Goal: Information Seeking & Learning: Learn about a topic

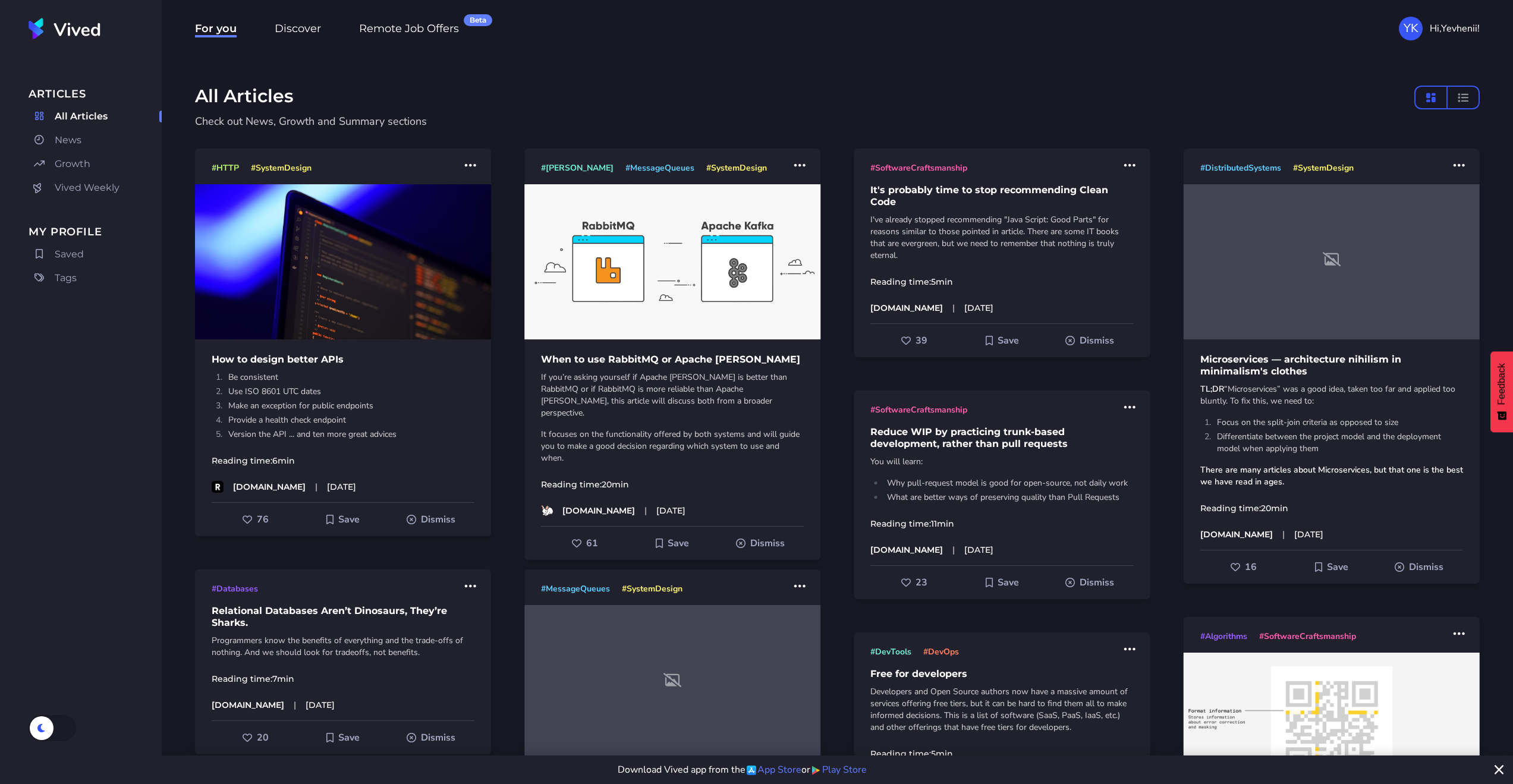
click at [277, 163] on span "# SystemDesign" at bounding box center [281, 168] width 61 height 12
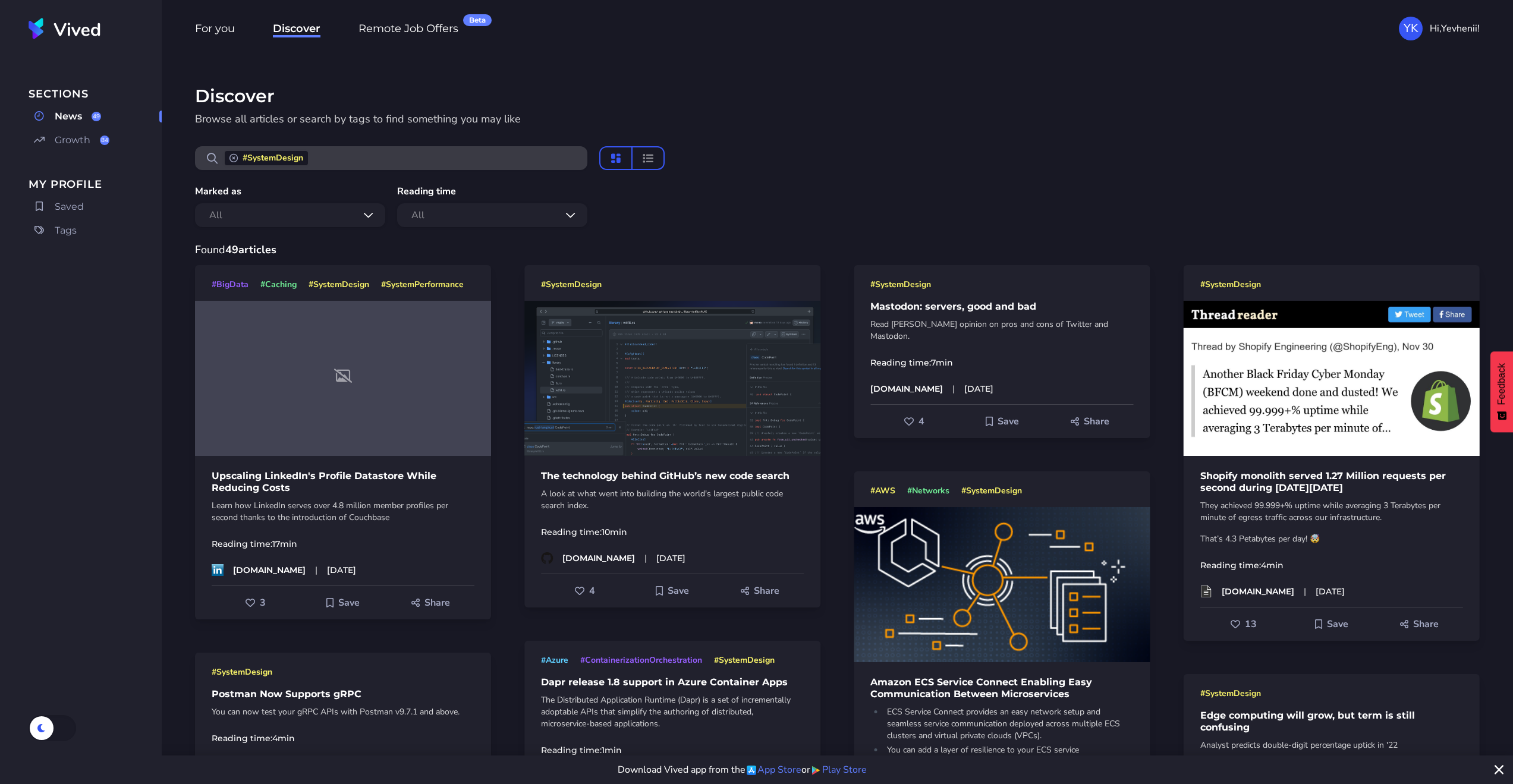
click at [640, 403] on img at bounding box center [672, 378] width 296 height 155
click at [77, 115] on span "News" at bounding box center [69, 116] width 27 height 14
click at [69, 115] on span "News" at bounding box center [69, 116] width 27 height 14
click at [232, 159] on span "Remove System Design" at bounding box center [233, 158] width 9 height 9
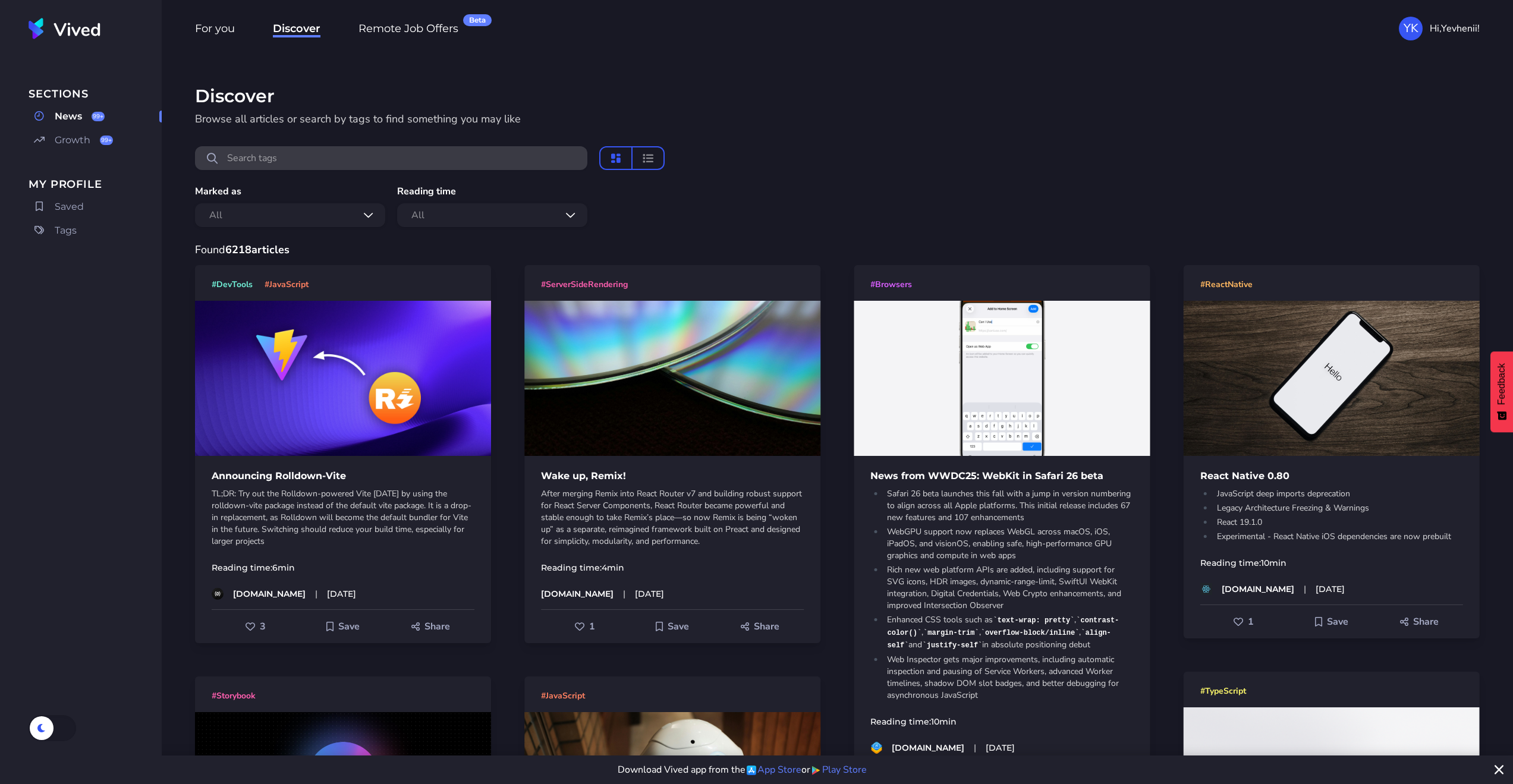
click at [296, 123] on p "Browse all articles or search by tags to find something you may like" at bounding box center [813, 119] width 1237 height 17
click at [280, 152] on div "Search tags" at bounding box center [391, 158] width 393 height 24
click at [222, 27] on span "For you" at bounding box center [215, 29] width 40 height 15
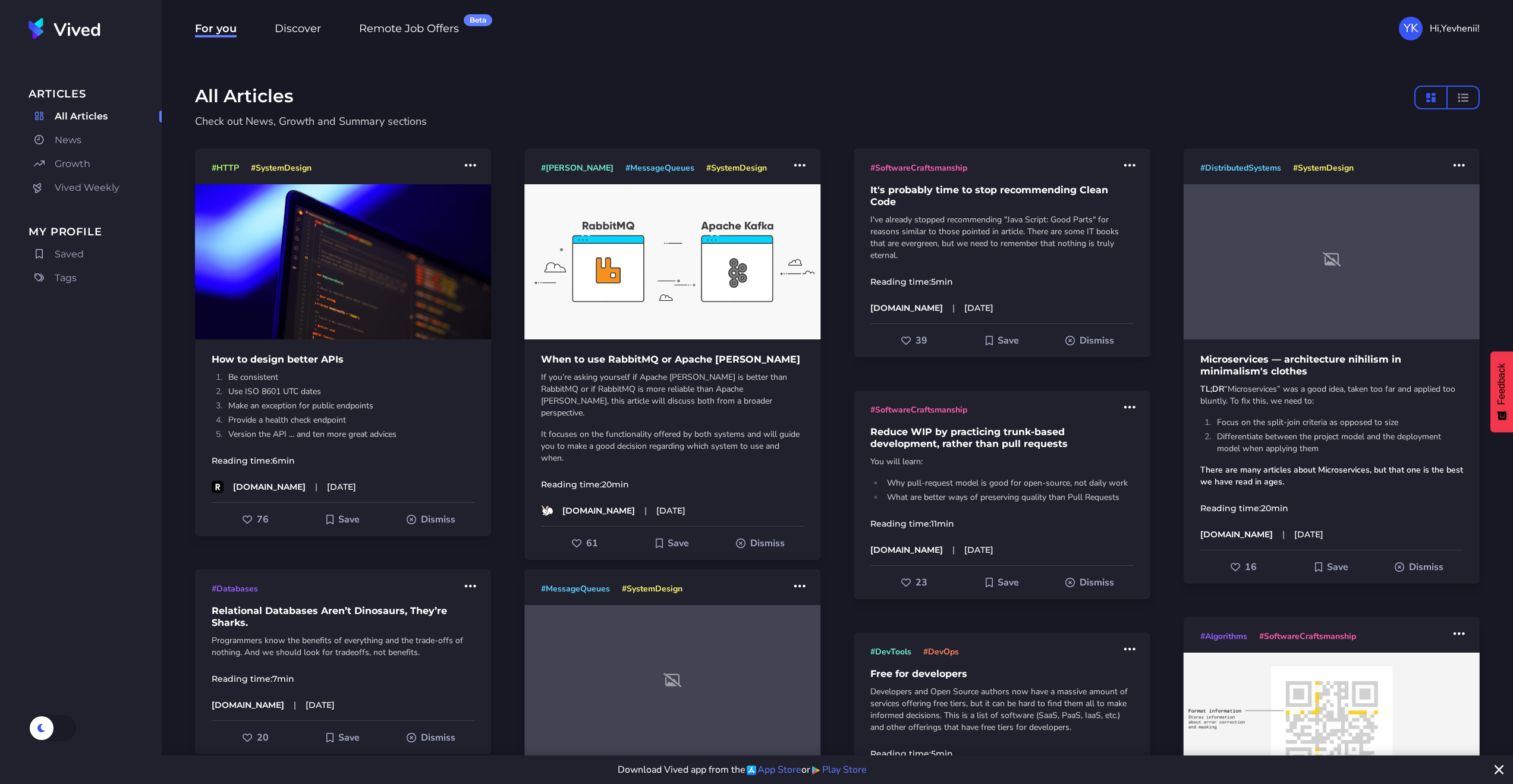
click at [293, 28] on span "Discover" at bounding box center [298, 29] width 46 height 15
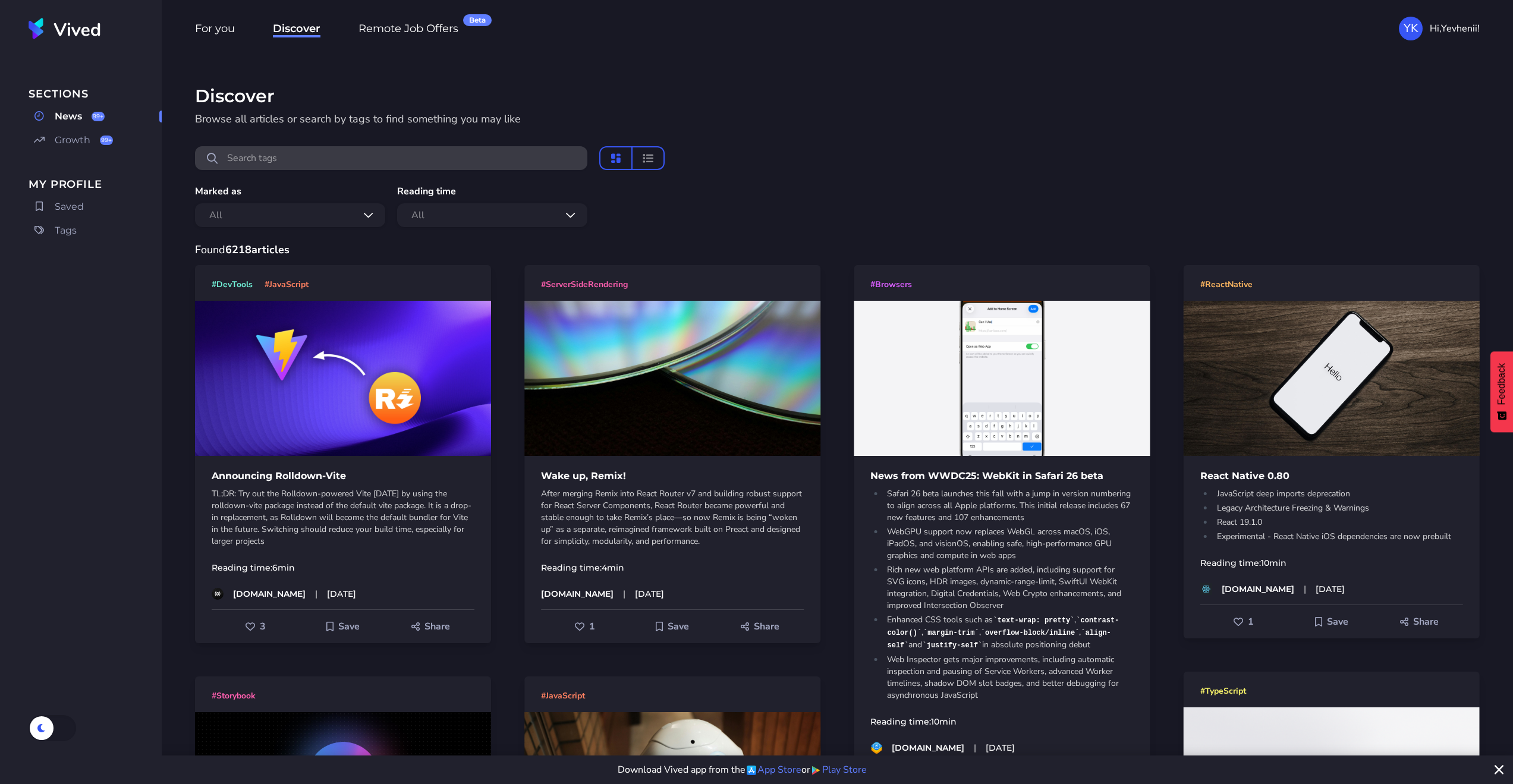
click at [195, 24] on span "For you" at bounding box center [215, 29] width 40 height 15
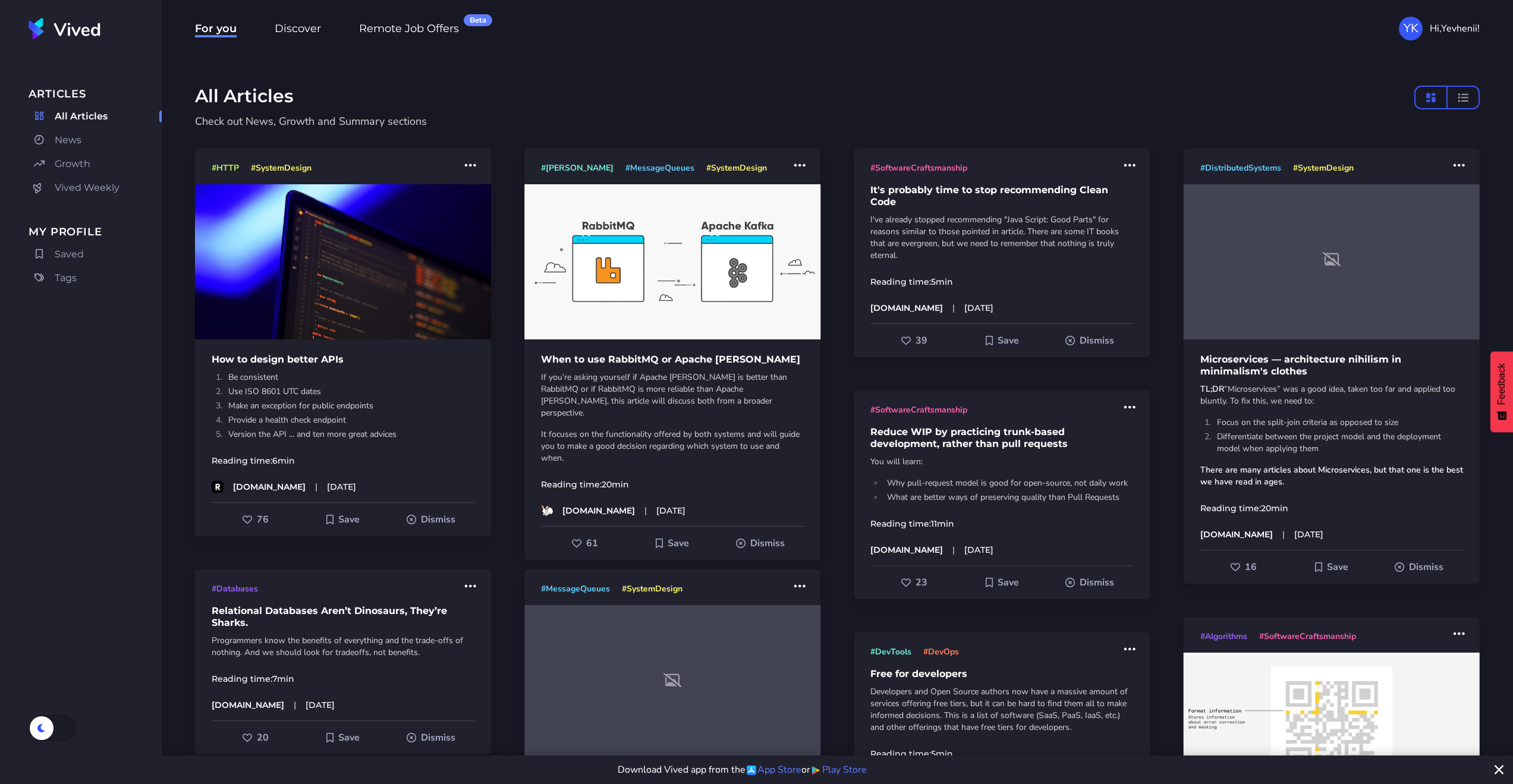
click at [265, 25] on div "For you Discover Remote Job Offers Beta YK Hi, Yevhenii !" at bounding box center [837, 28] width 1351 height 57
click at [279, 25] on span "Discover" at bounding box center [298, 29] width 46 height 15
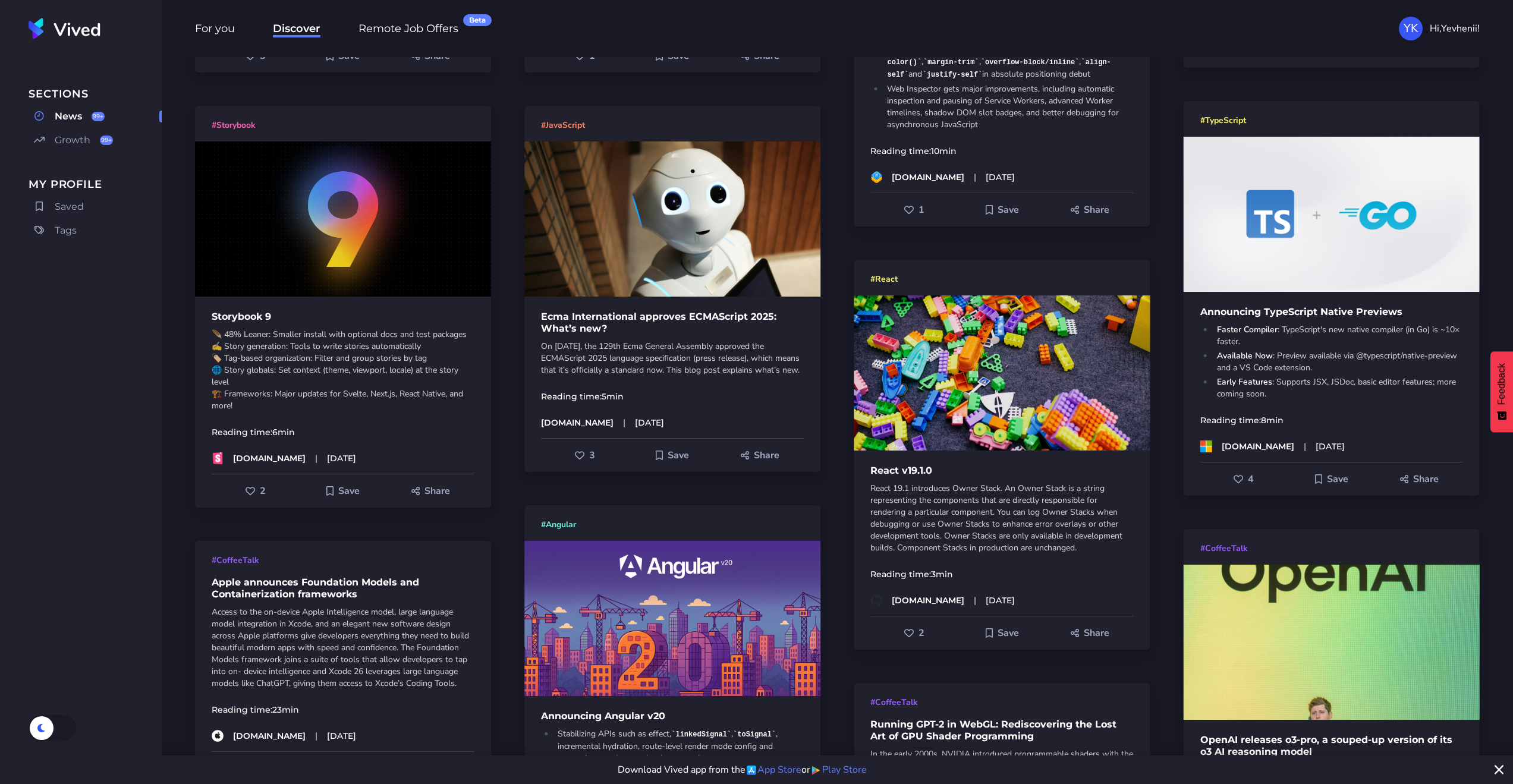
scroll to position [856, 0]
